Goal: Transaction & Acquisition: Download file/media

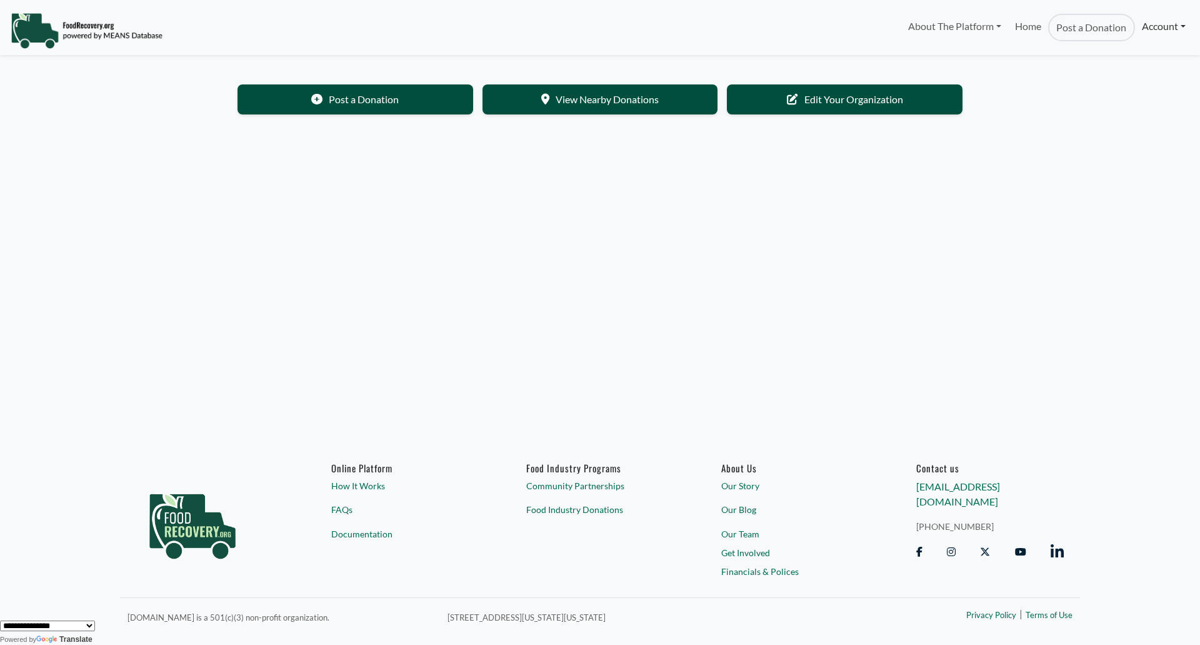
click at [1183, 26] on link "Account" at bounding box center [1164, 26] width 58 height 25
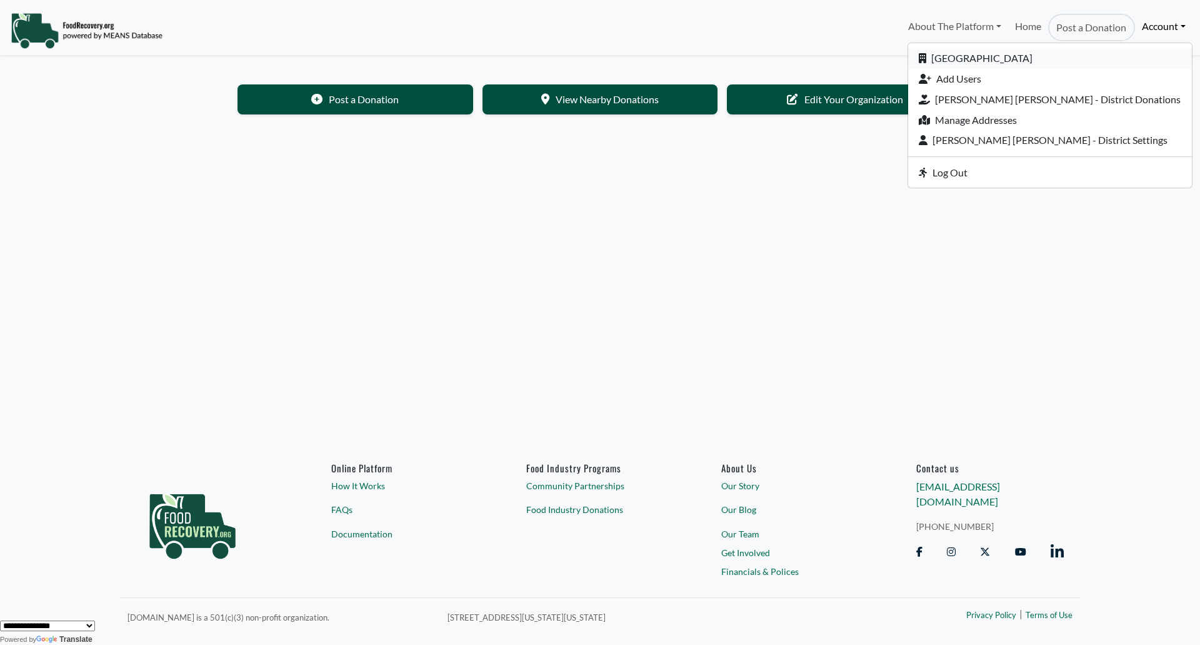
click at [1110, 56] on link "[GEOGRAPHIC_DATA]" at bounding box center [1050, 58] width 284 height 21
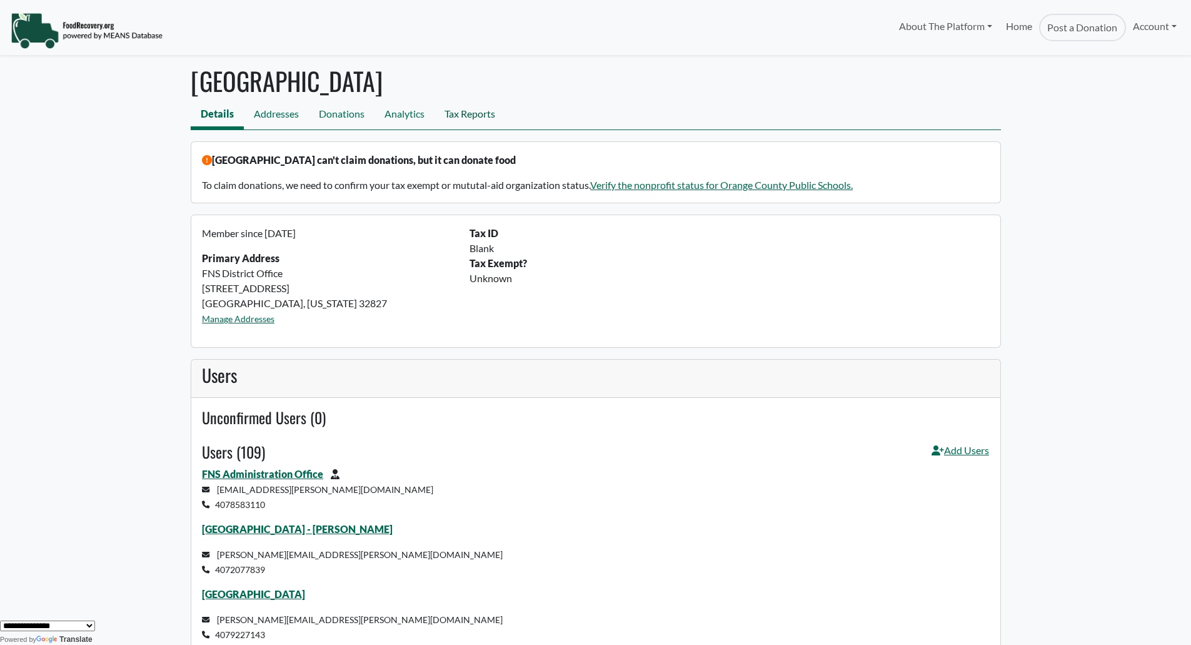
click at [472, 122] on link "Tax Reports" at bounding box center [469, 115] width 71 height 28
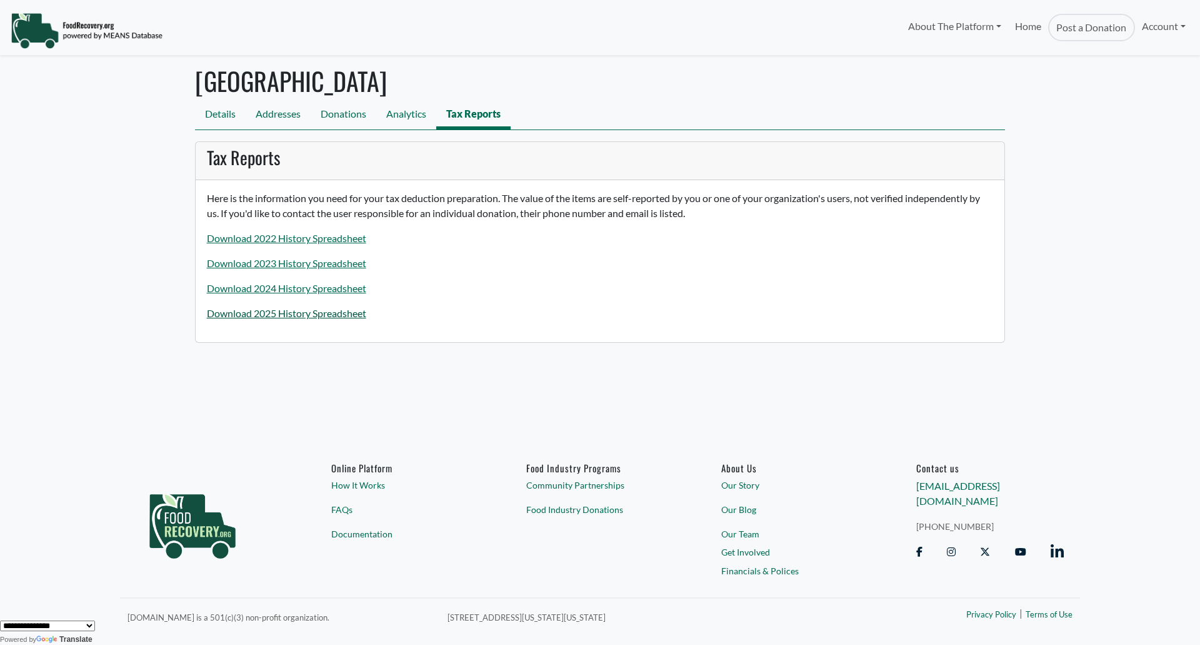
click at [309, 310] on link "Download 2025 History Spreadsheet" at bounding box center [286, 313] width 159 height 12
